Goal: Information Seeking & Learning: Find specific fact

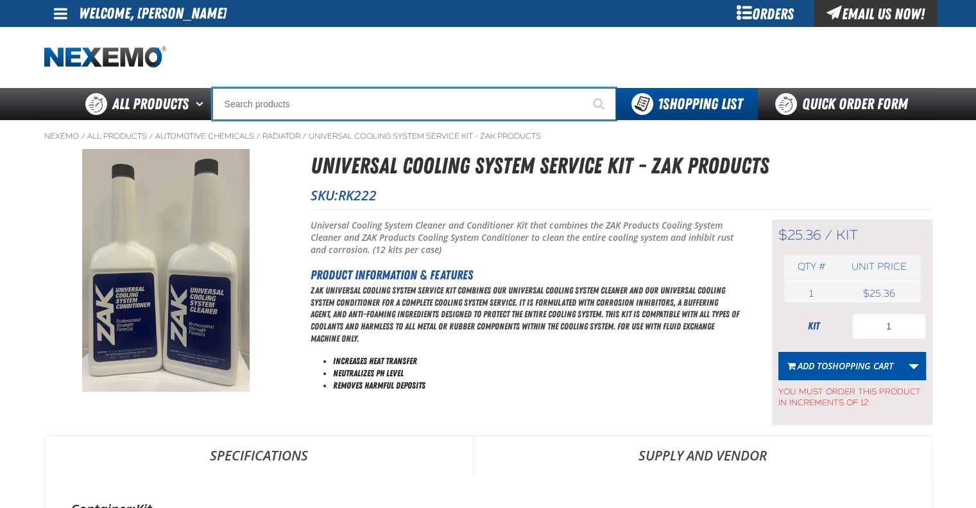
click at [261, 105] on input "Search" at bounding box center [414, 104] width 404 height 32
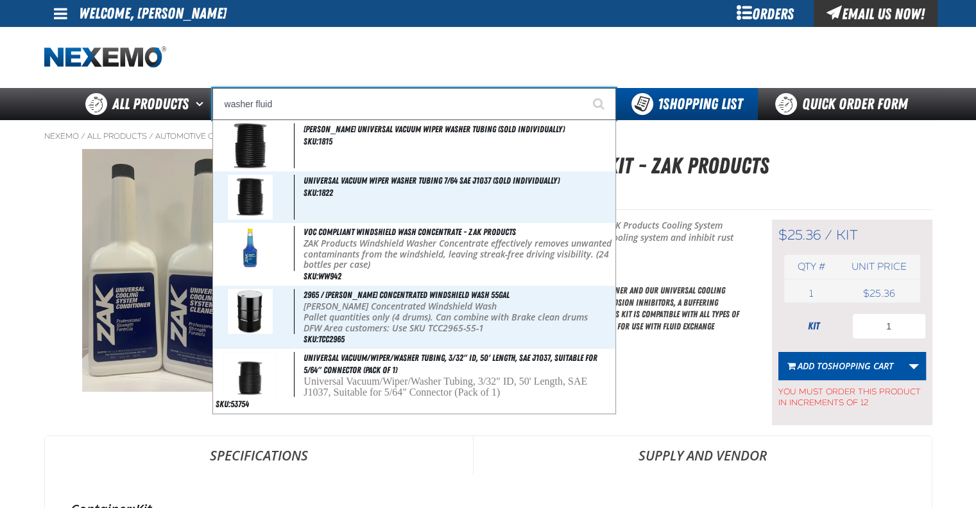
click at [318, 96] on input "washer fluid" at bounding box center [414, 104] width 404 height 32
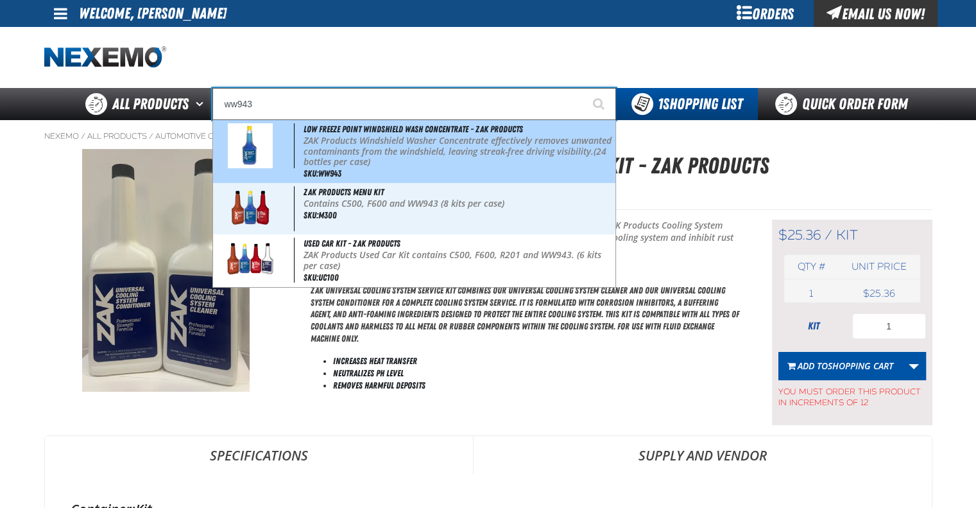
click at [359, 147] on p "ZAK Products Windshield Washer Concentrate effectively removes unwanted contami…" at bounding box center [458, 151] width 309 height 32
type input "Low Freeze Point Windshield Wash Concentrate - ZAK Products"
